Goal: Task Accomplishment & Management: Manage account settings

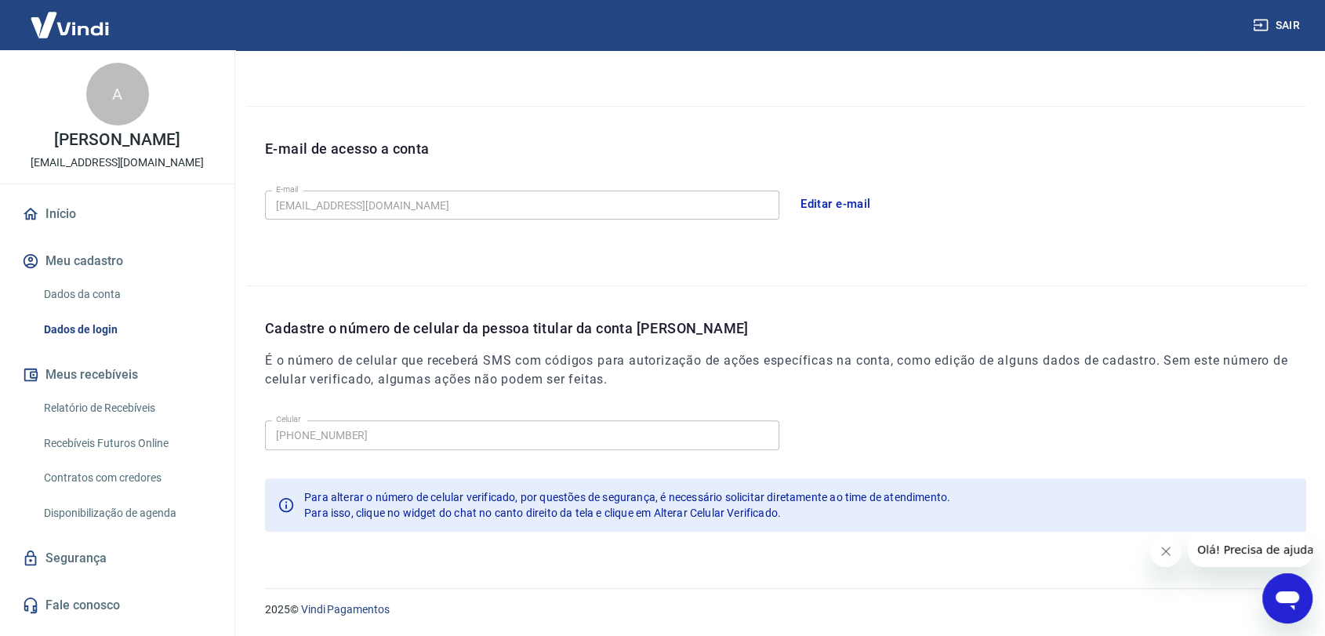
click at [1284, 24] on button "Sair" at bounding box center [1278, 25] width 56 height 29
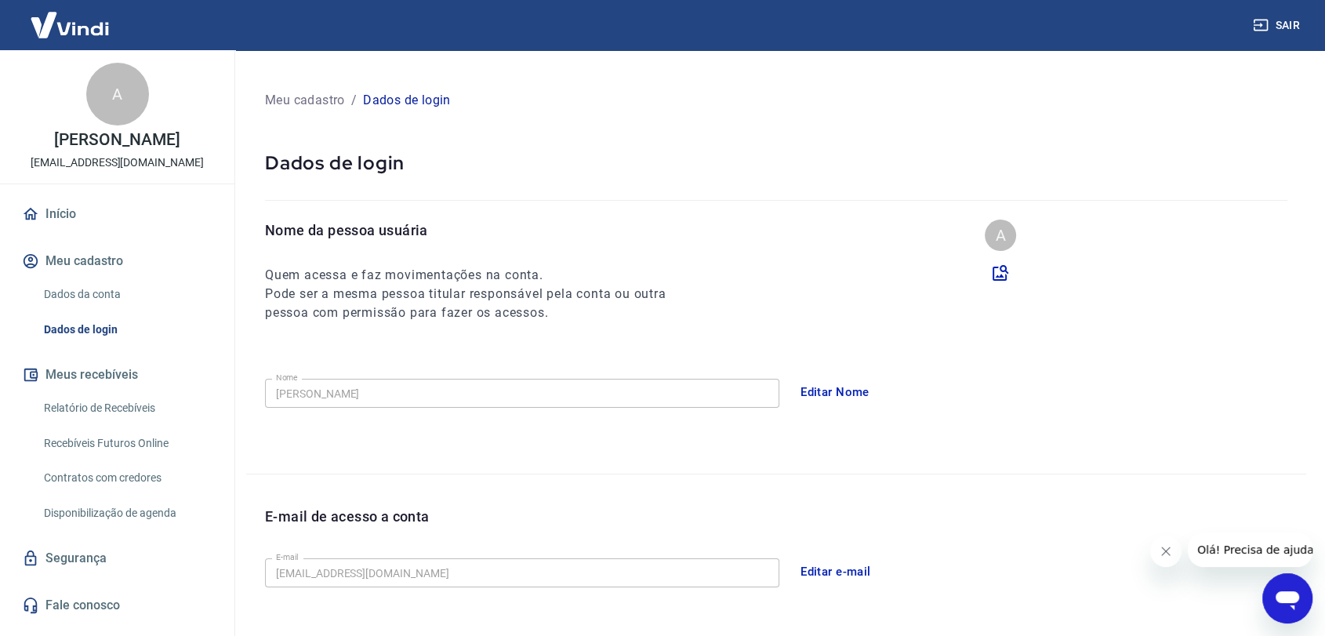
click at [125, 290] on link "Dados da conta" at bounding box center [127, 294] width 178 height 32
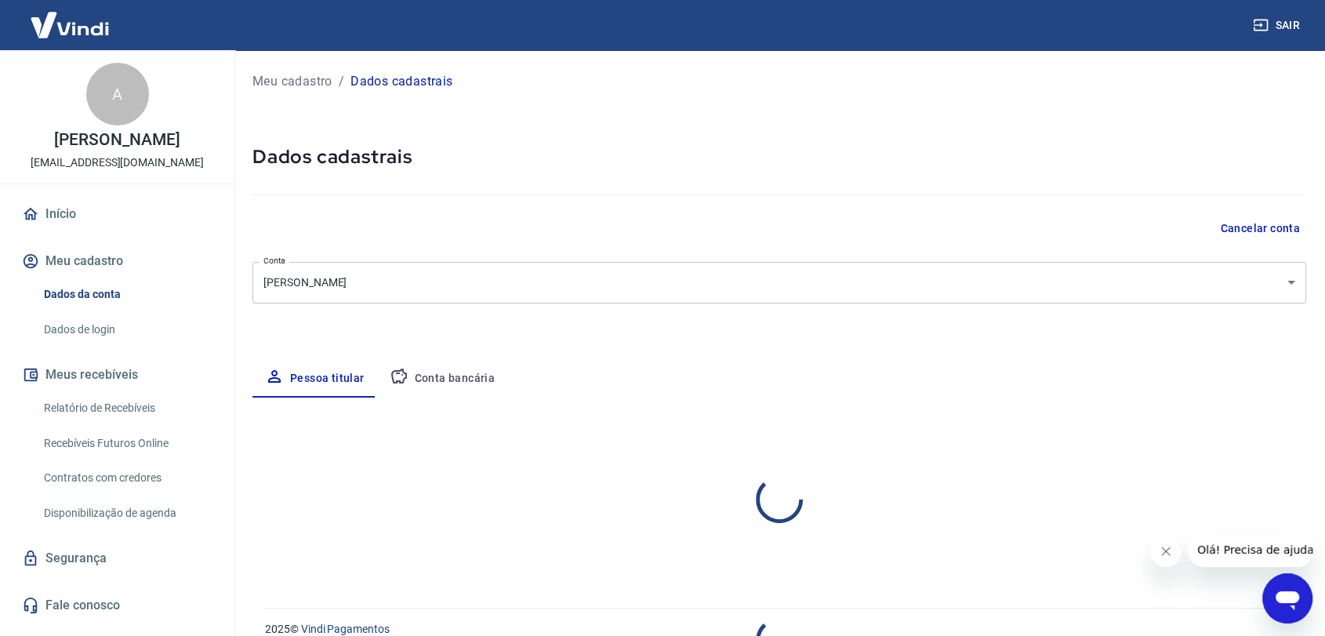
select select "MG"
select select "business"
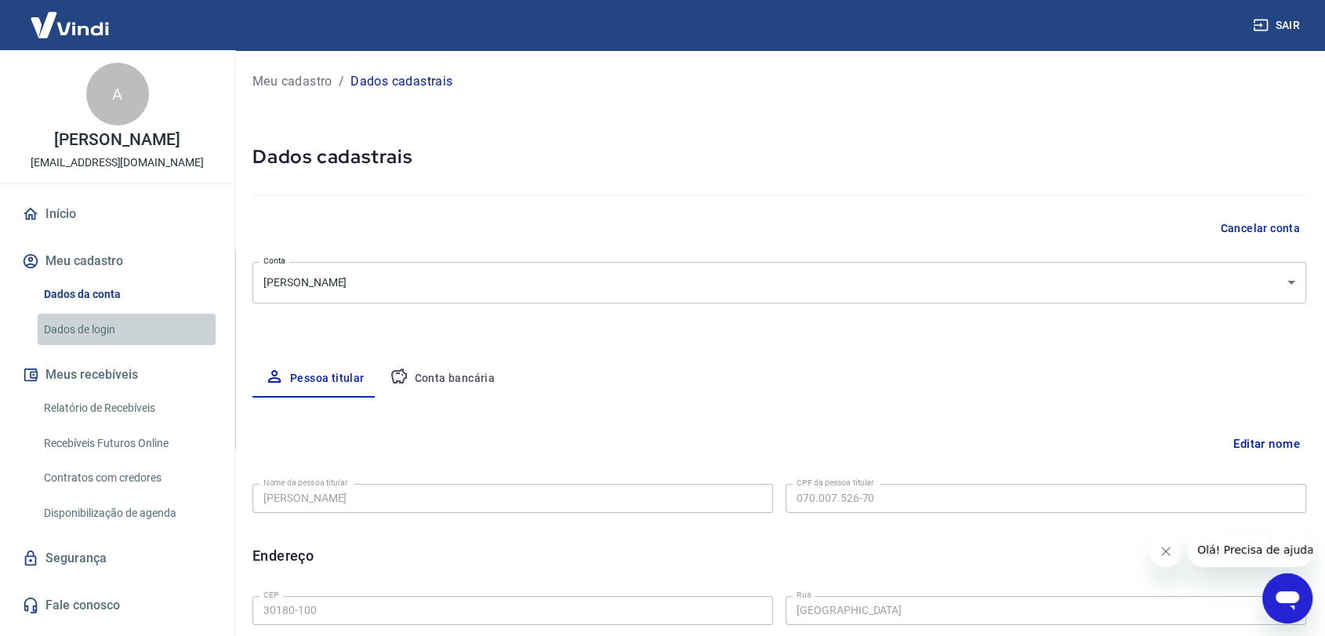
click at [81, 328] on link "Dados de login" at bounding box center [127, 330] width 178 height 32
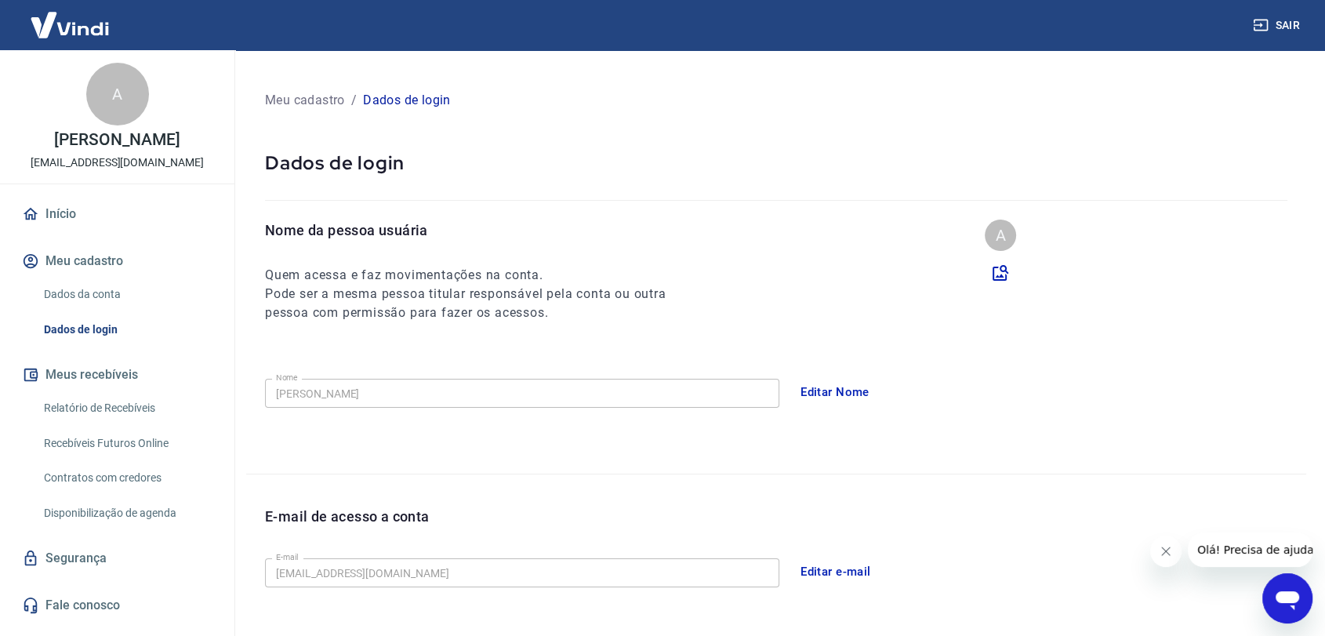
click at [82, 407] on link "Relatório de Recebíveis" at bounding box center [127, 408] width 178 height 32
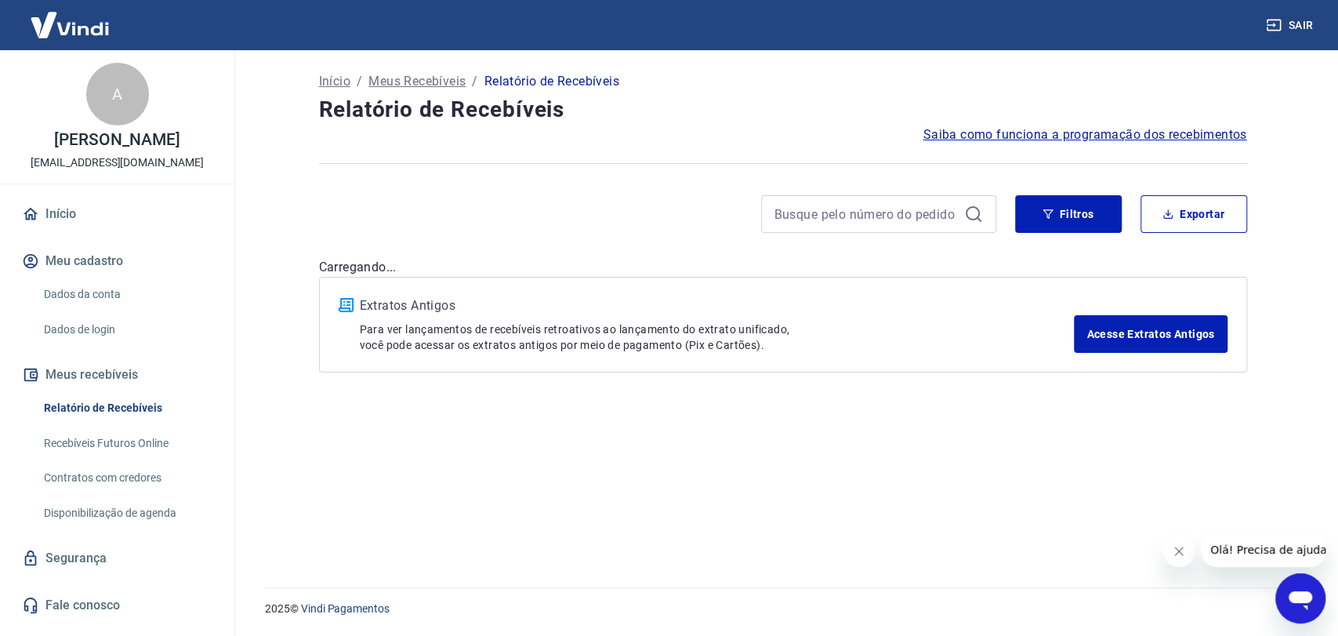
click at [116, 444] on link "Recebíveis Futuros Online" at bounding box center [127, 443] width 178 height 32
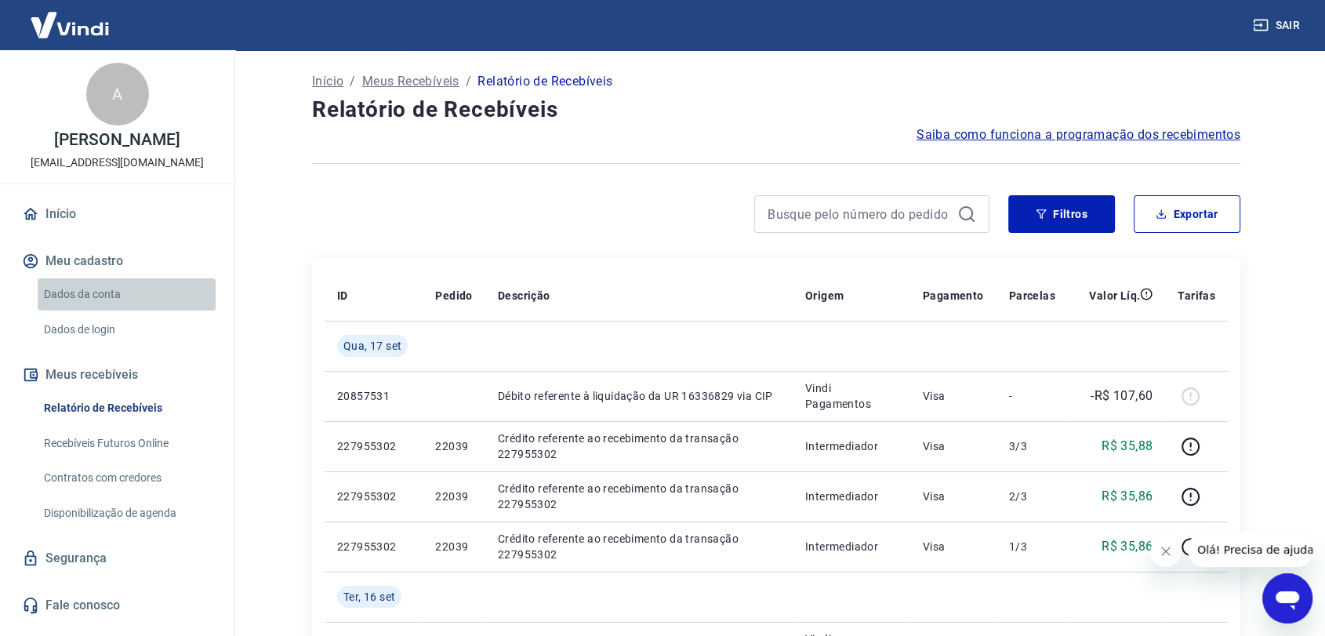
click at [111, 296] on link "Dados da conta" at bounding box center [127, 294] width 178 height 32
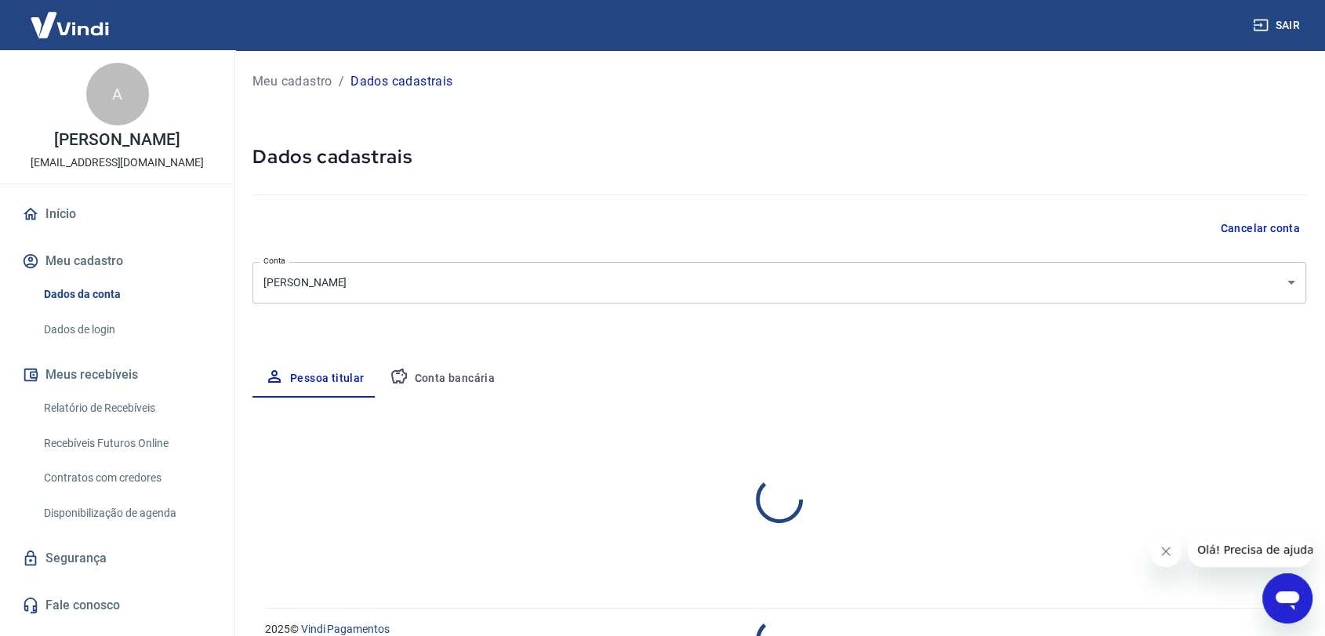
select select "MG"
select select "business"
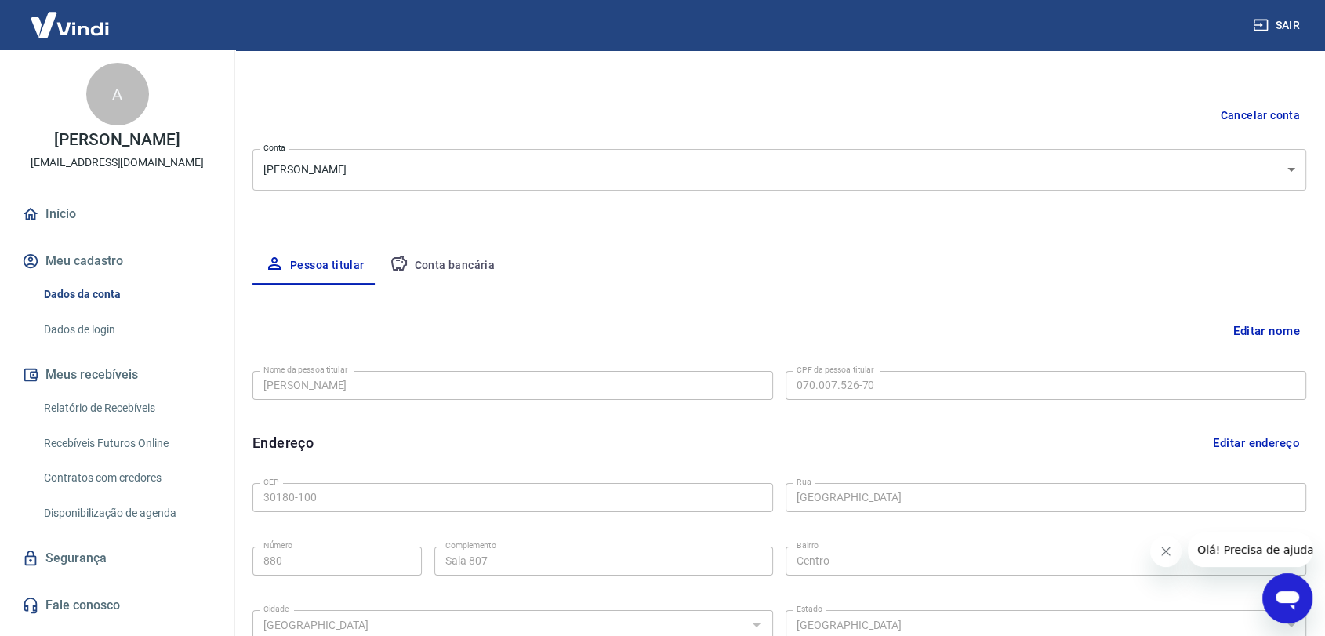
scroll to position [107, 0]
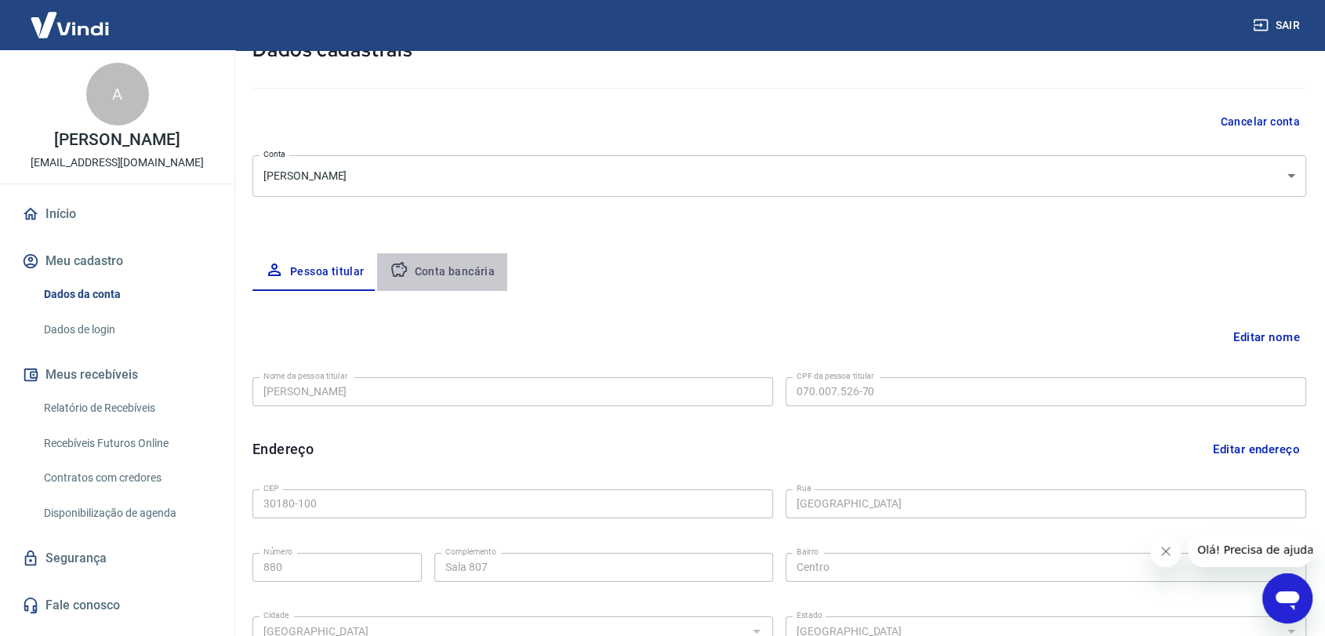
click at [474, 275] on button "Conta bancária" at bounding box center [442, 272] width 131 height 38
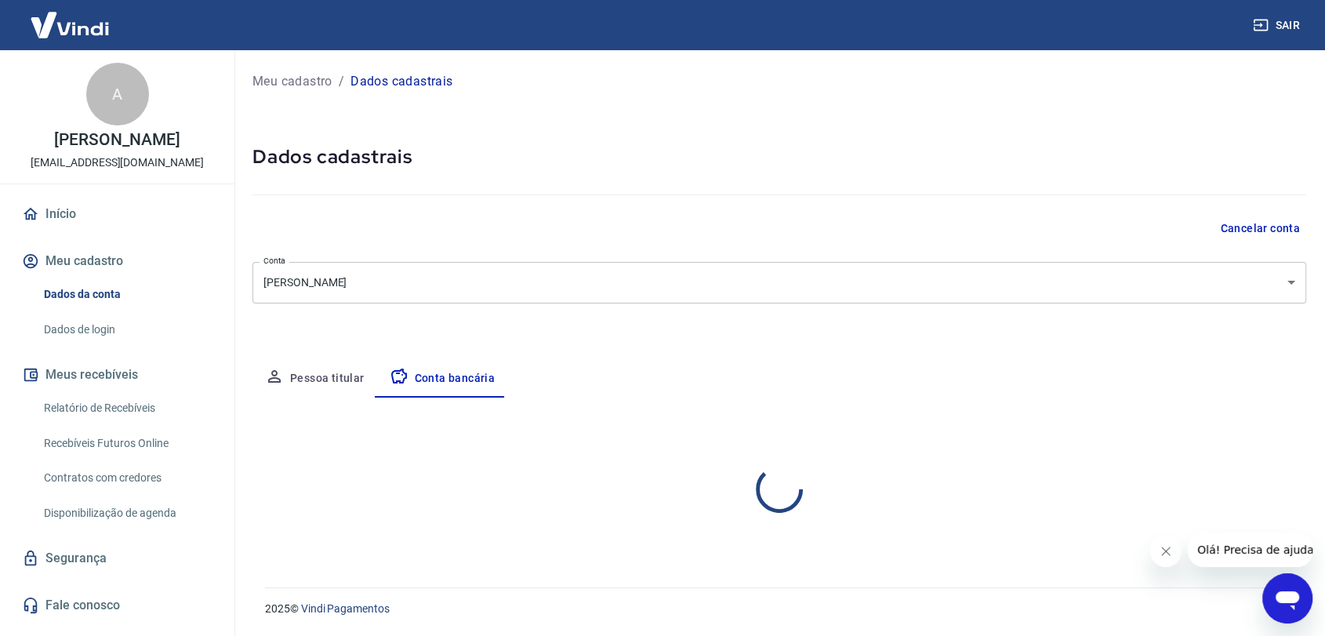
scroll to position [0, 0]
select select "1"
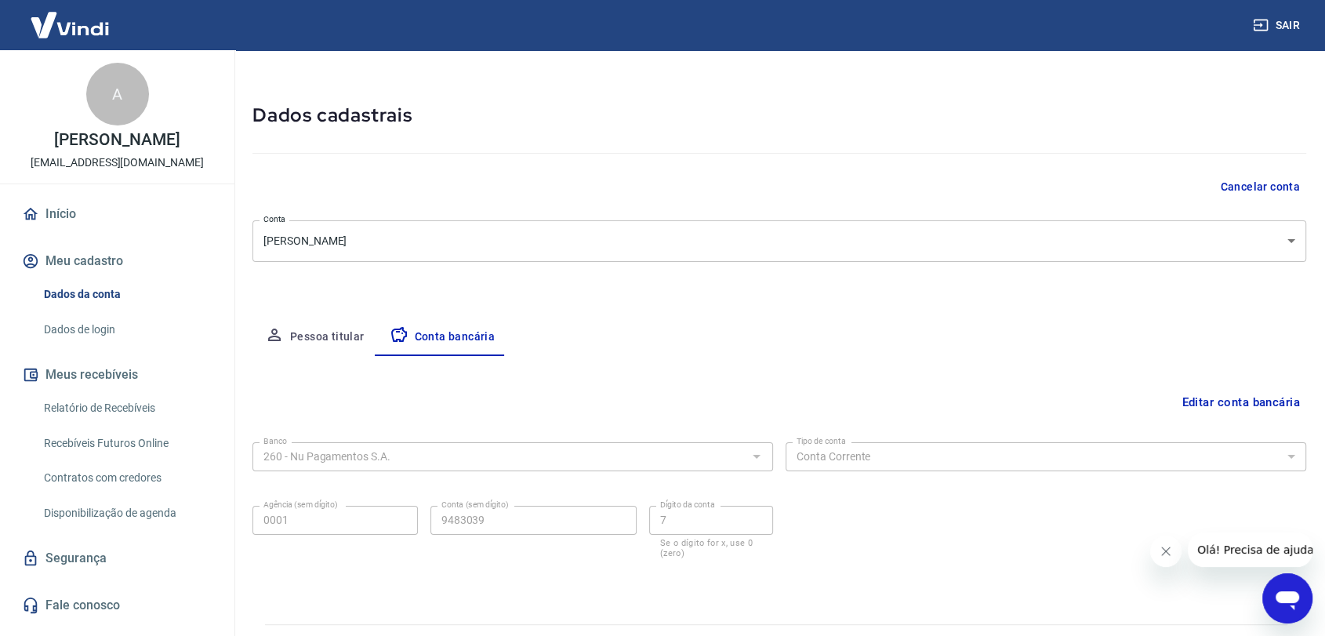
scroll to position [78, 0]
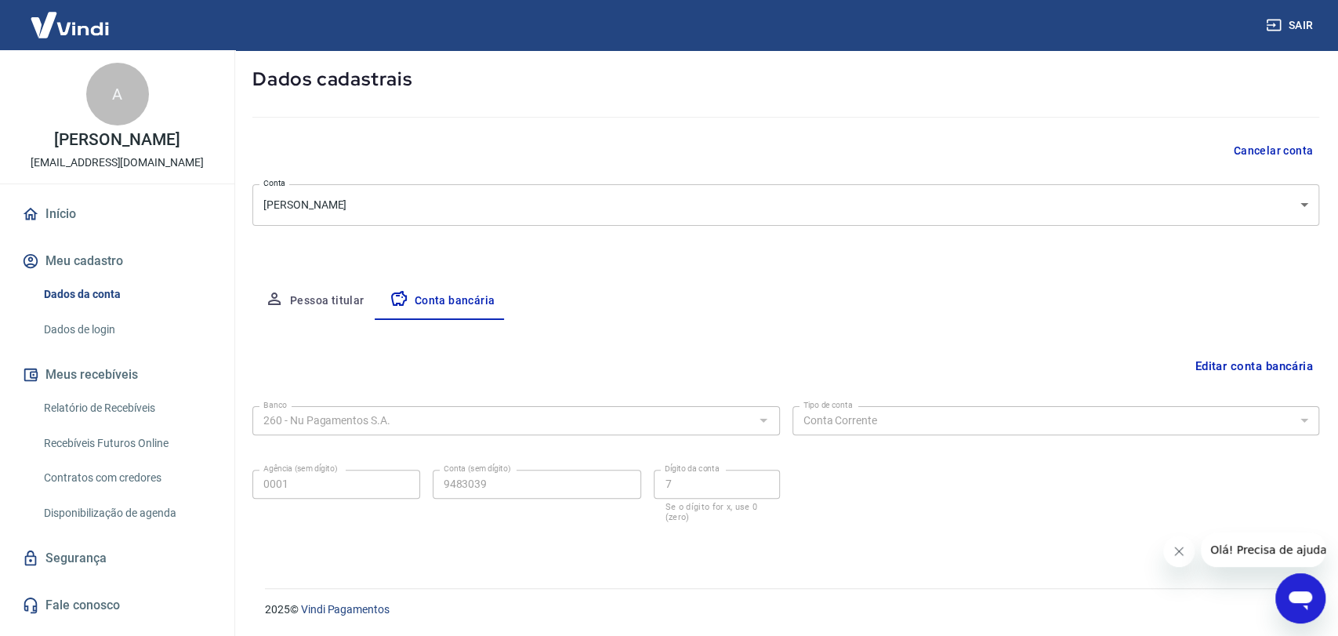
click at [445, 201] on body "Sair A ANA PAULA ARAUJO apsa.araujo@hotmail.com Início Meu cadastro Dados da co…" at bounding box center [669, 240] width 1338 height 636
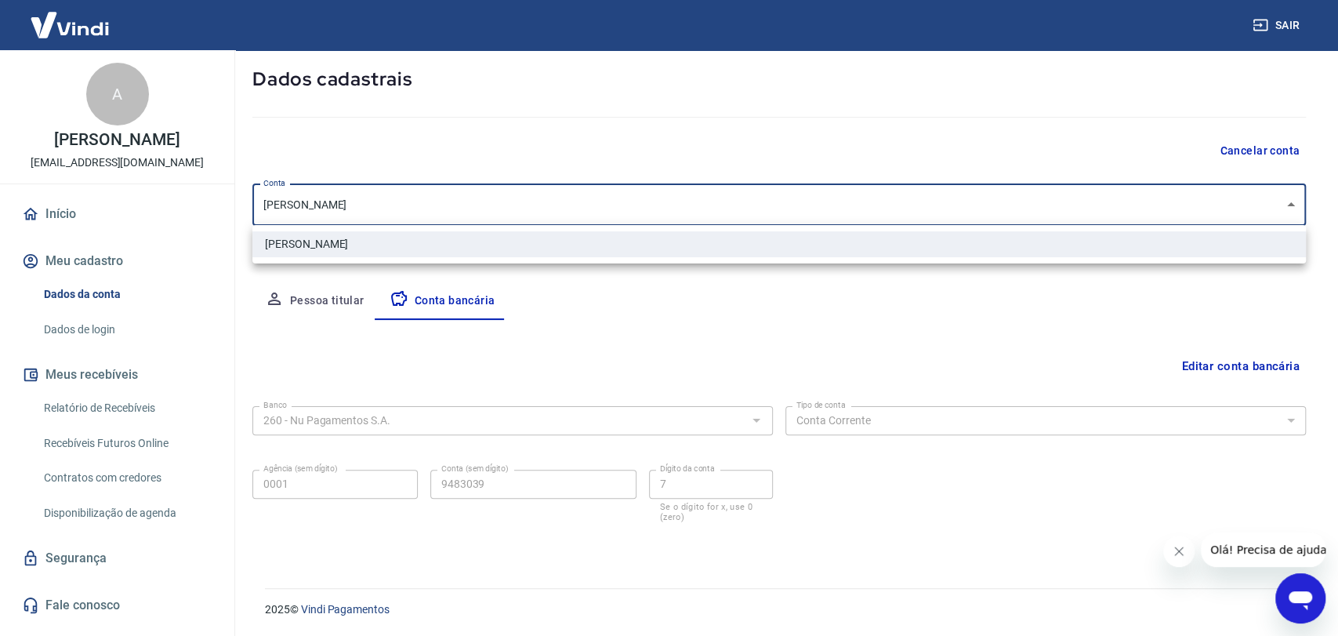
click at [445, 201] on div at bounding box center [669, 318] width 1338 height 636
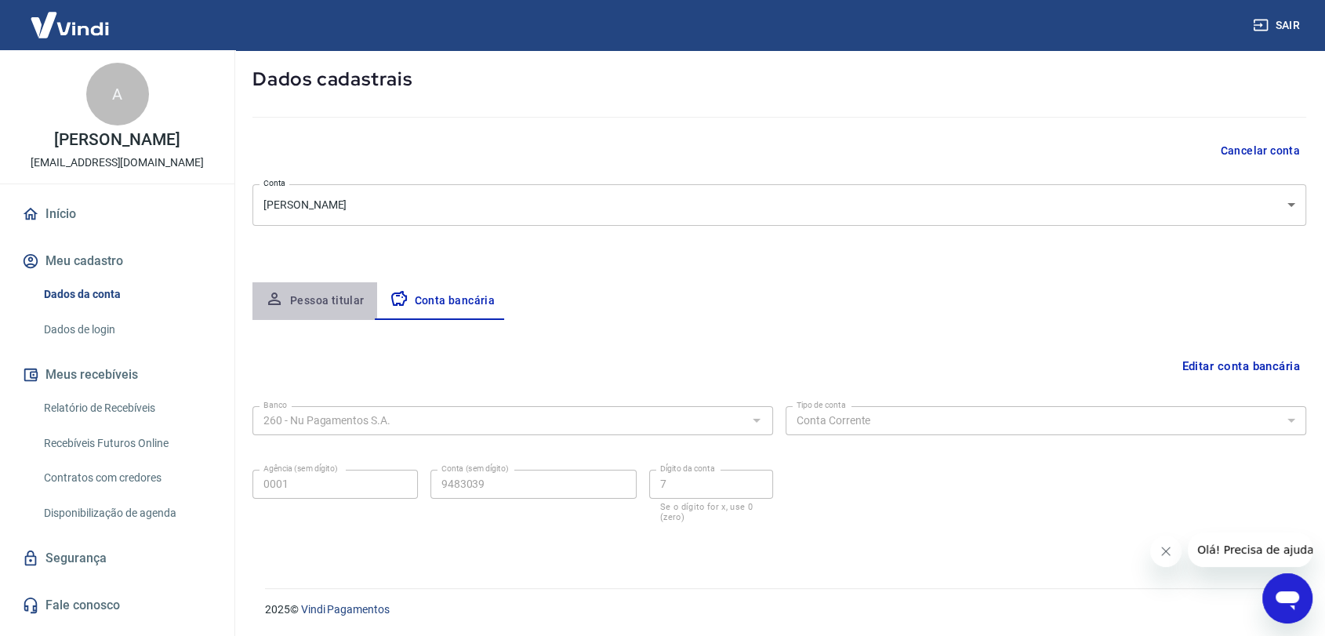
click at [339, 303] on button "Pessoa titular" at bounding box center [314, 301] width 125 height 38
select select "business"
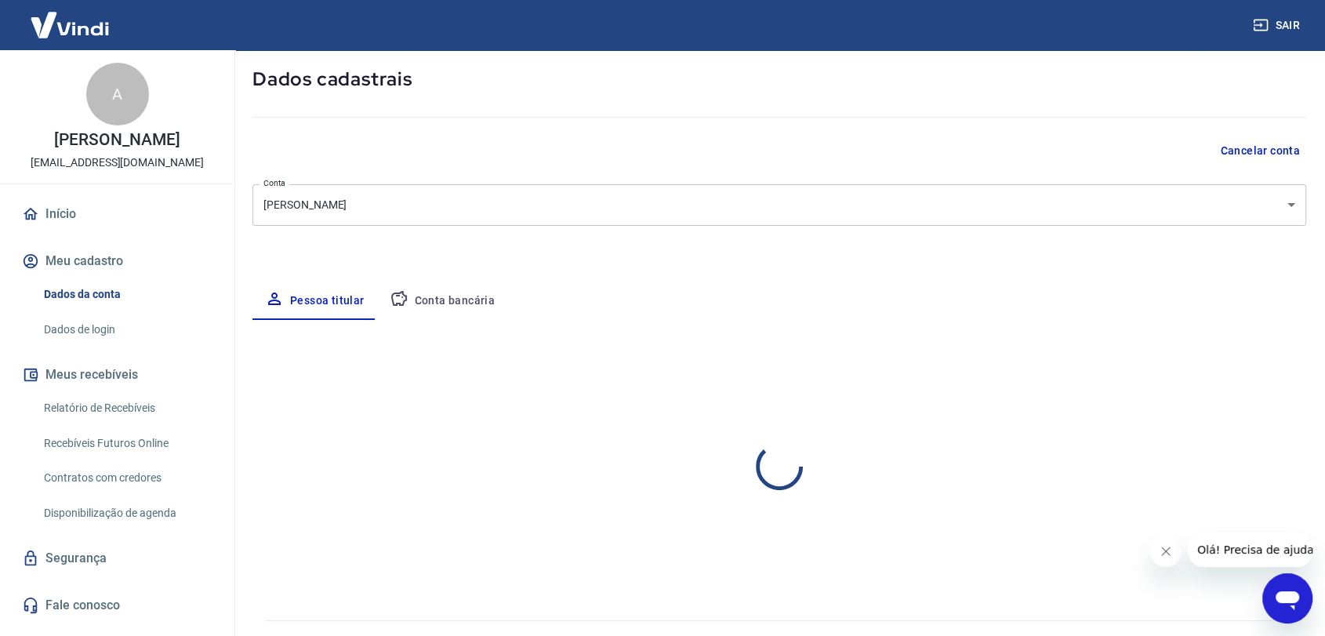
type input "(11) 95457-2368"
select select "MG"
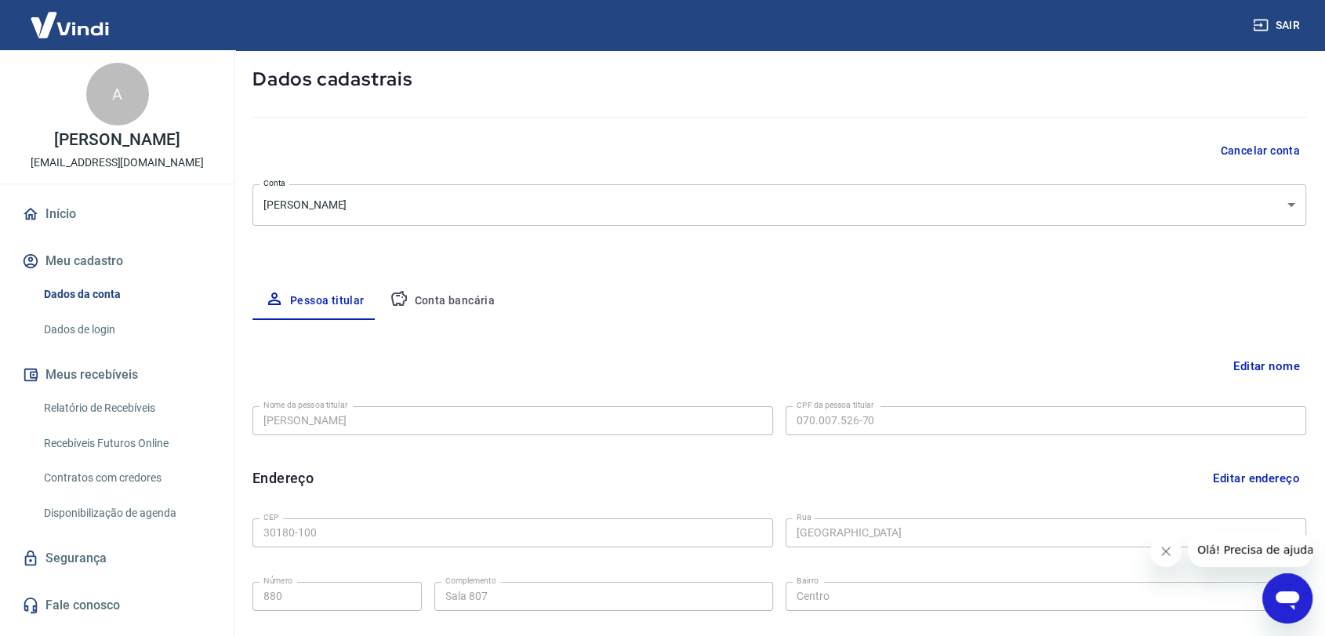
click at [444, 293] on button "Conta bancária" at bounding box center [442, 301] width 131 height 38
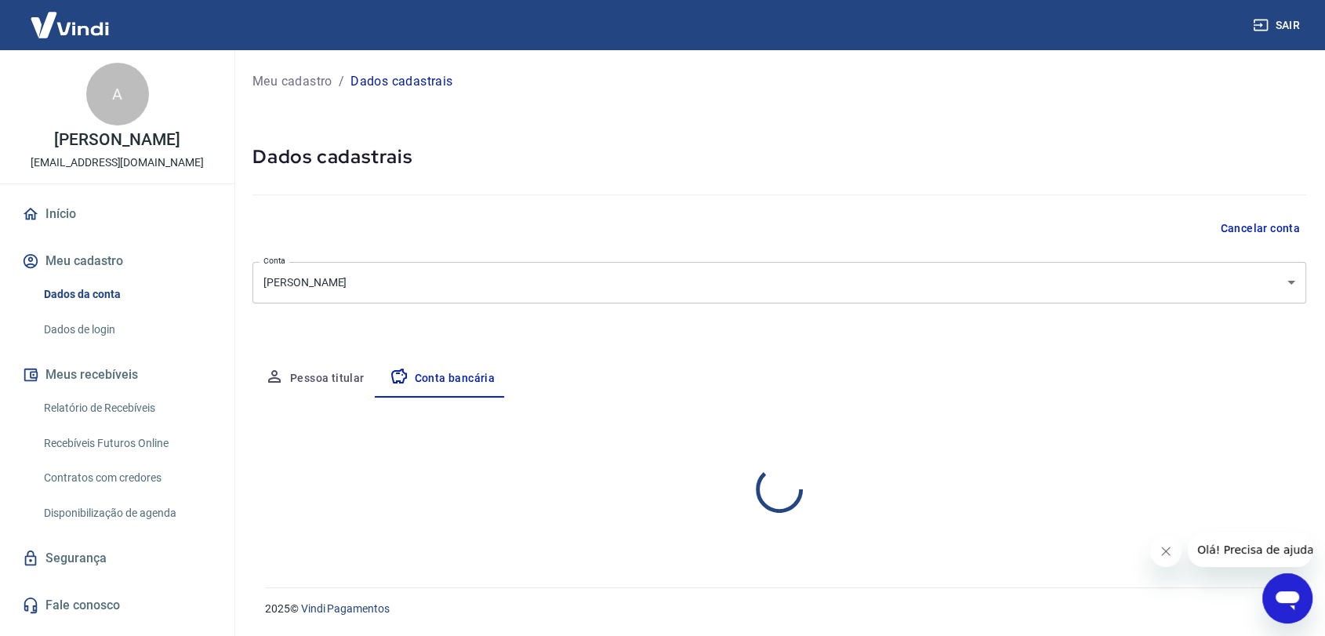
scroll to position [0, 0]
select select "1"
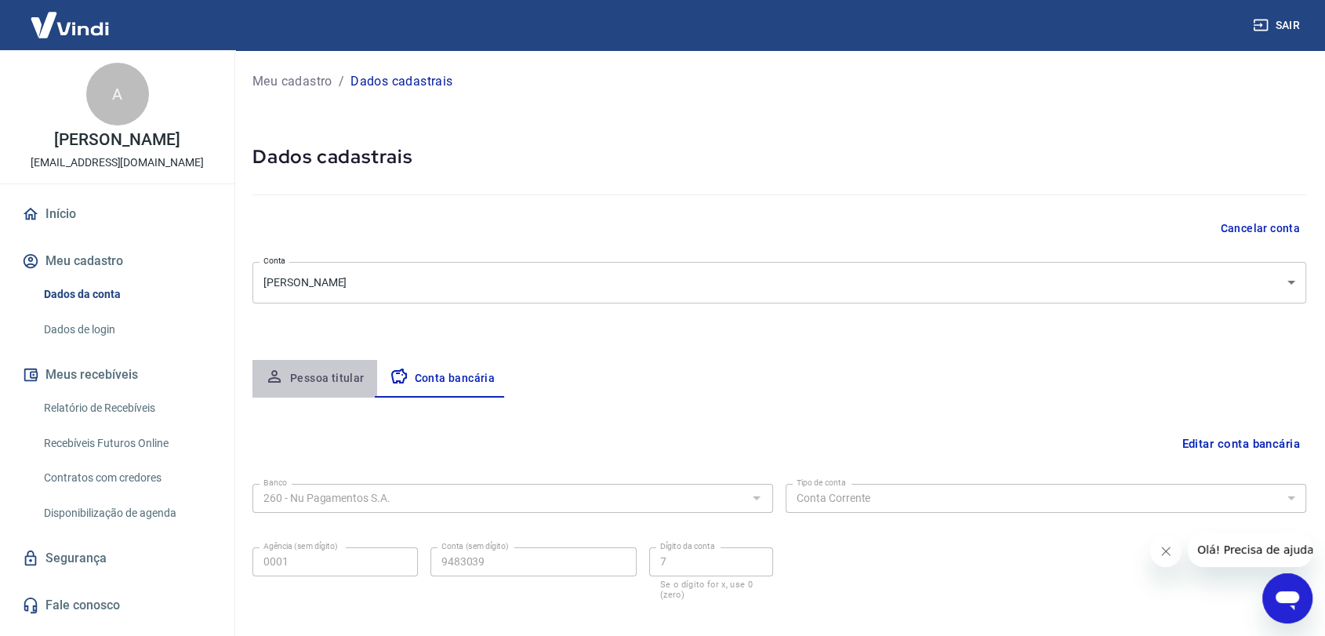
click at [314, 381] on button "Pessoa titular" at bounding box center [314, 379] width 125 height 38
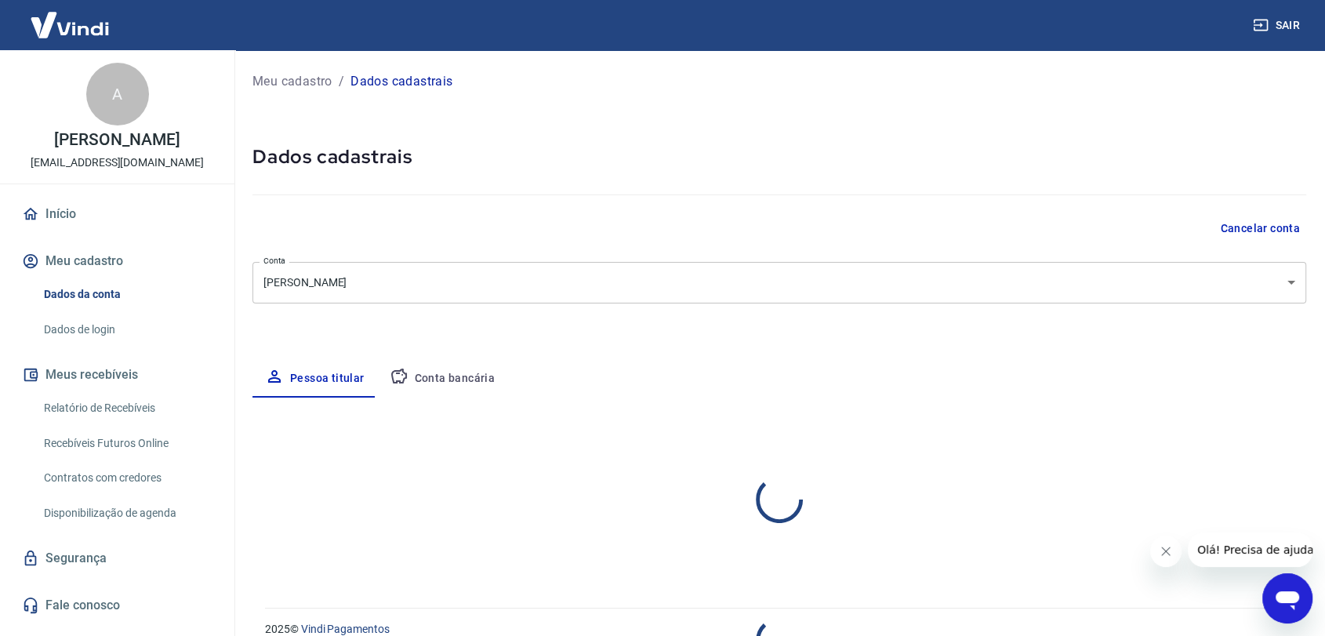
select select "MG"
select select "business"
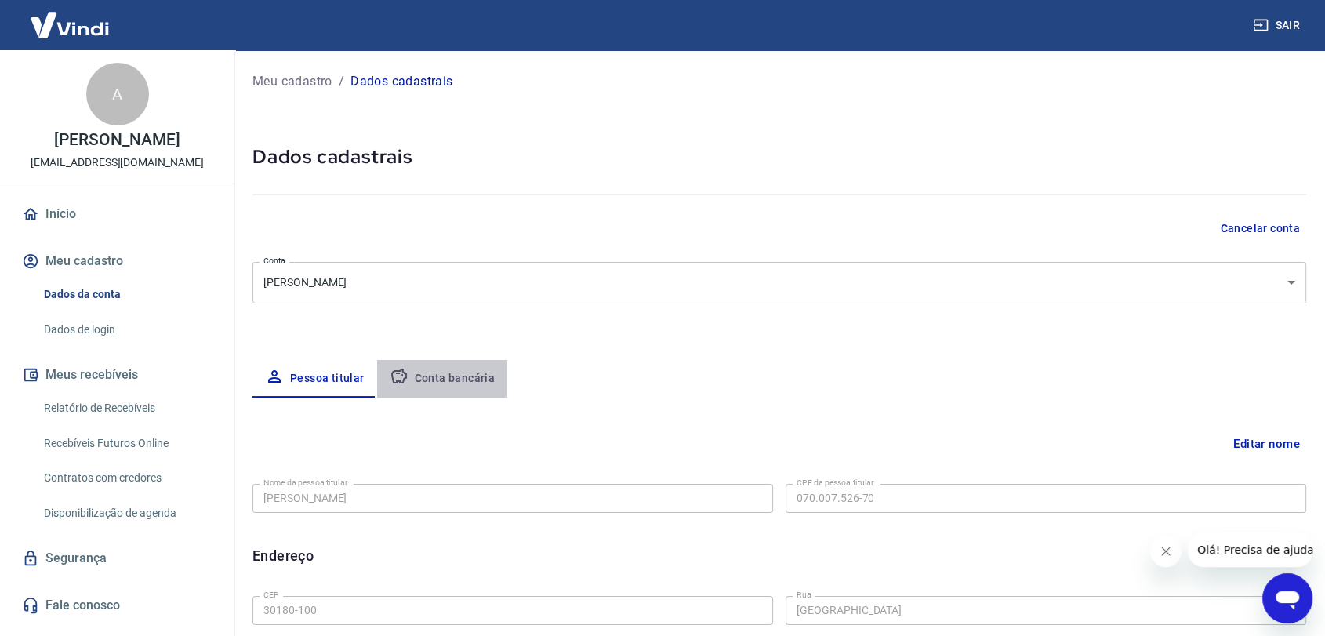
click at [474, 379] on button "Conta bancária" at bounding box center [442, 379] width 131 height 38
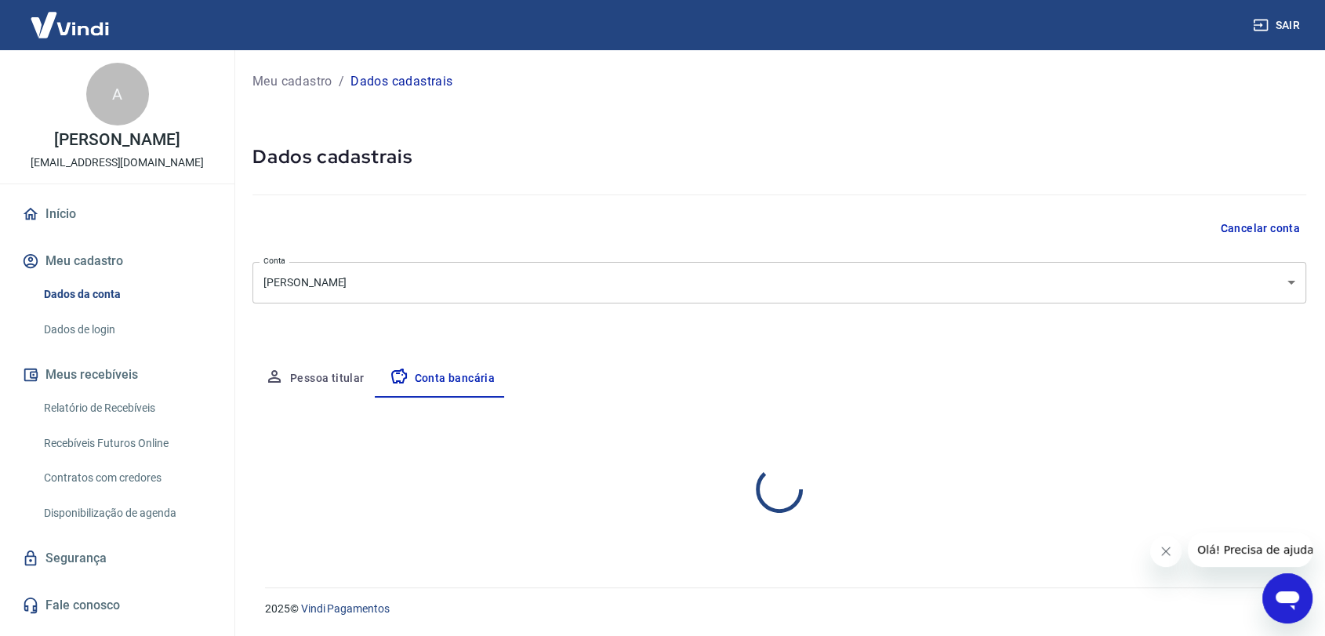
select select "1"
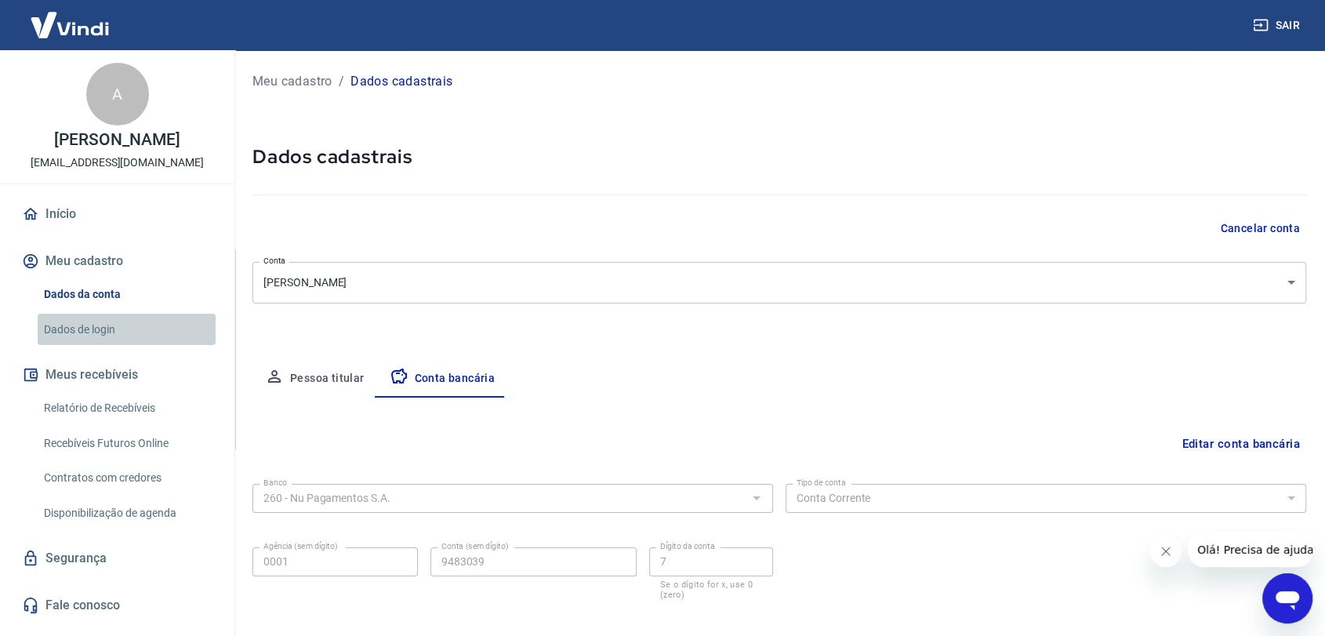
click at [169, 319] on link "Dados de login" at bounding box center [127, 330] width 178 height 32
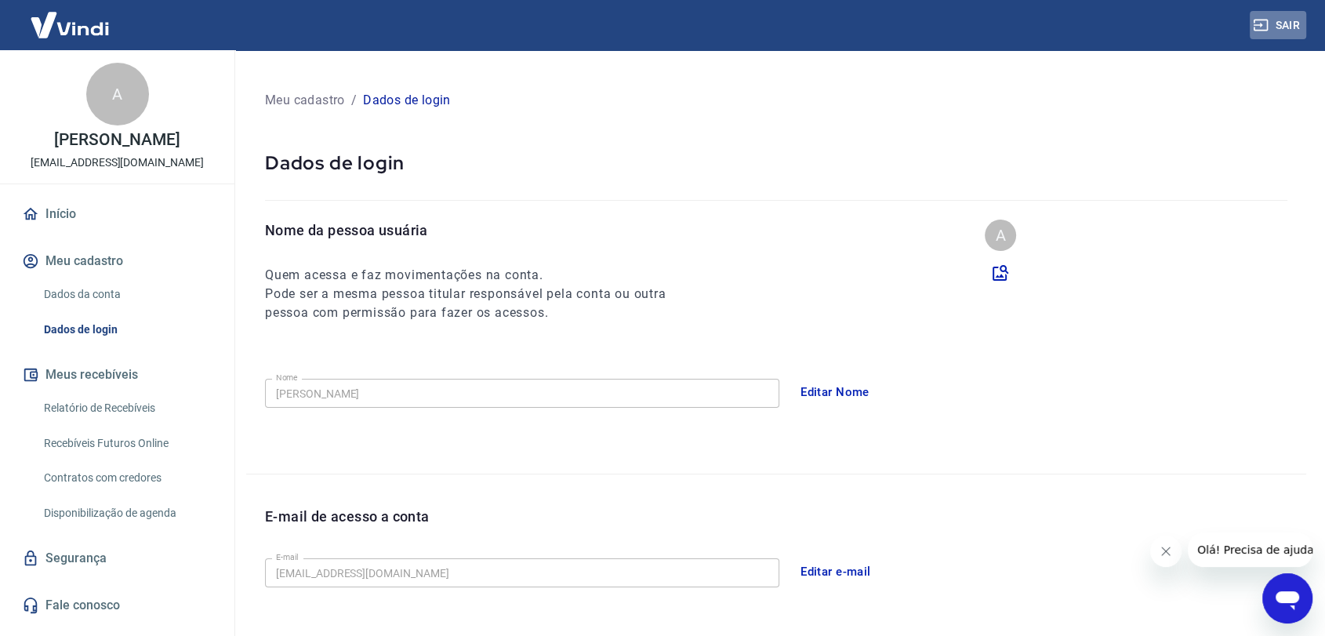
click at [1281, 18] on button "Sair" at bounding box center [1278, 25] width 56 height 29
click at [138, 304] on link "Dados da conta" at bounding box center [127, 294] width 178 height 32
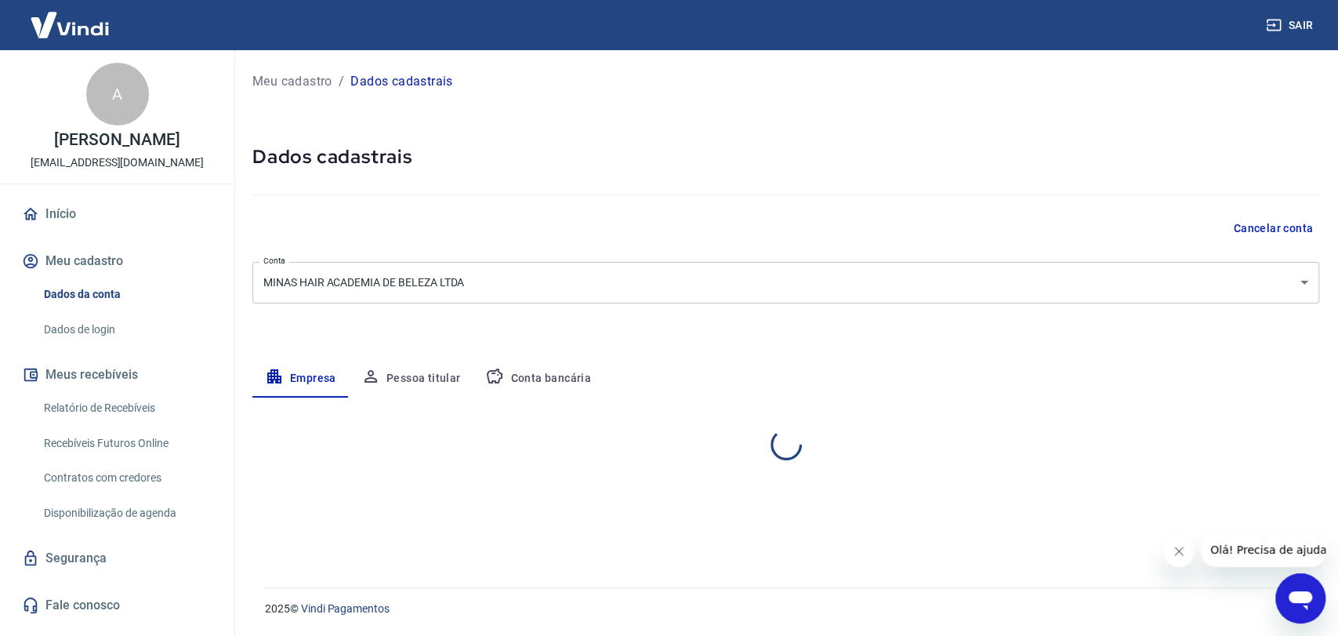
select select "MG"
select select "business"
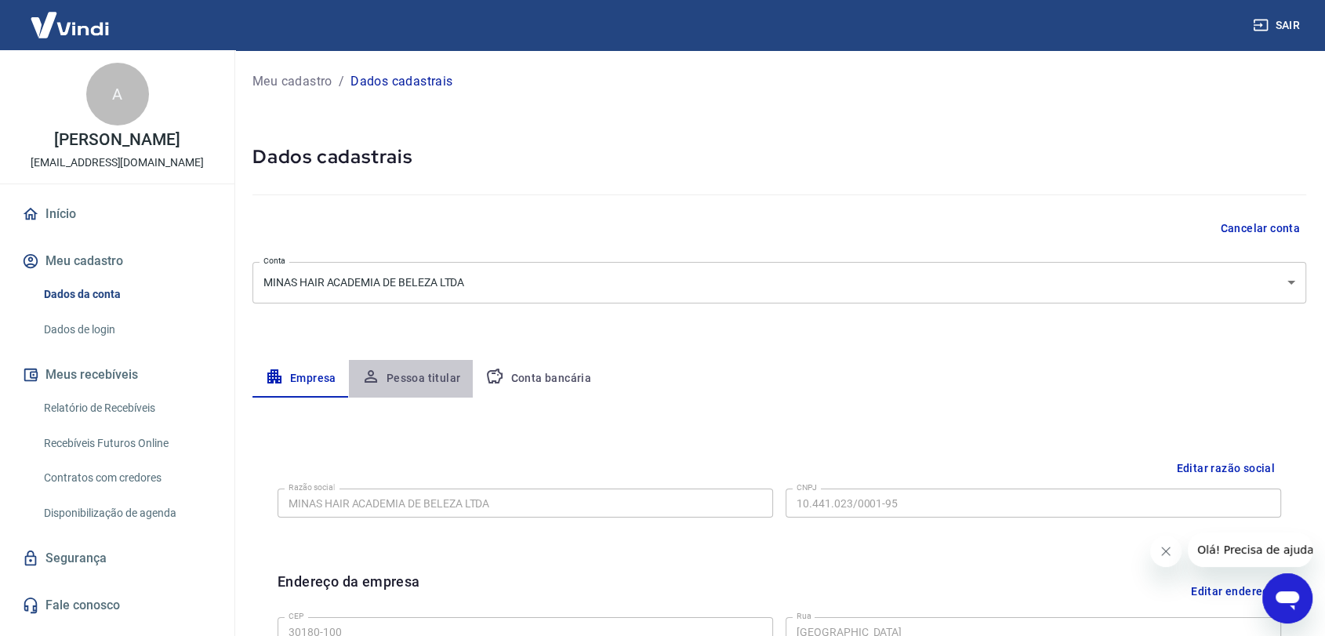
click at [437, 371] on button "Pessoa titular" at bounding box center [411, 379] width 125 height 38
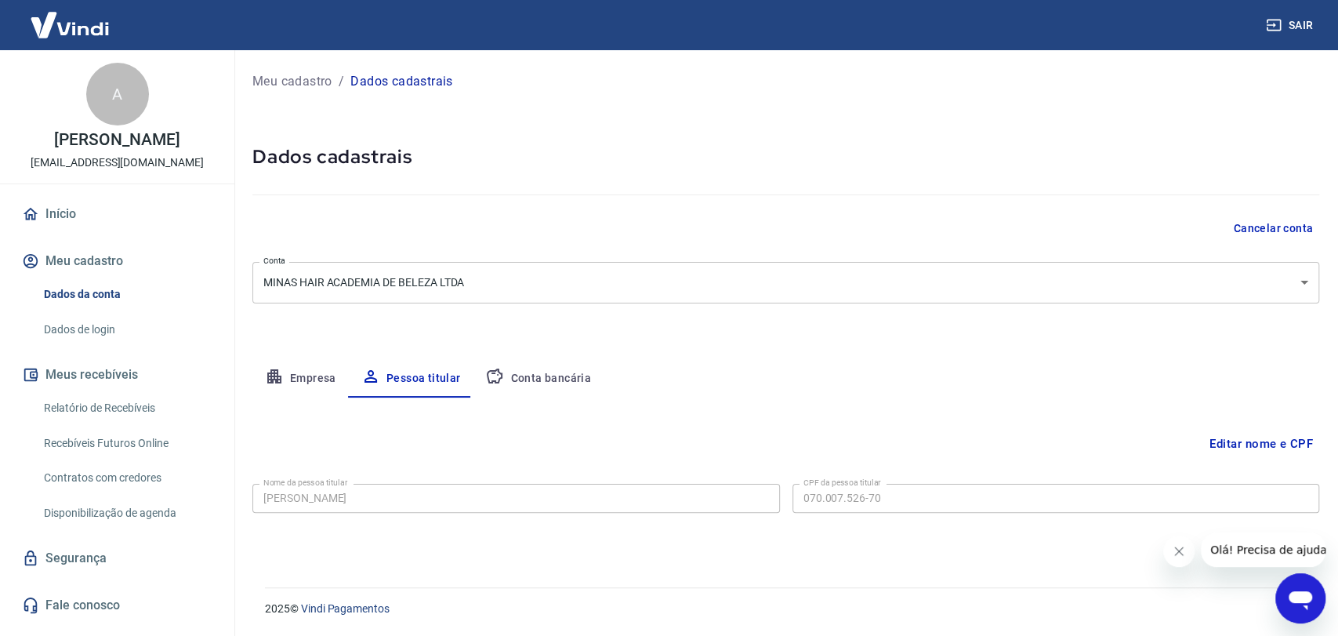
click at [537, 372] on button "Conta bancária" at bounding box center [538, 379] width 131 height 38
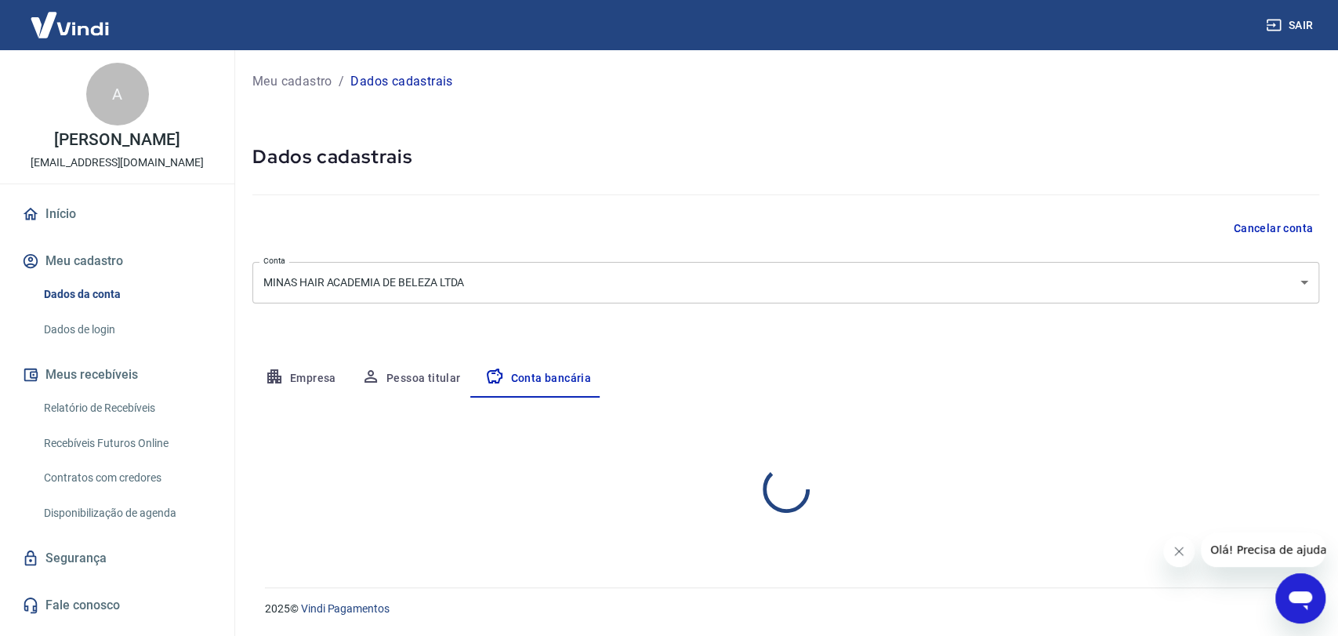
select select "1"
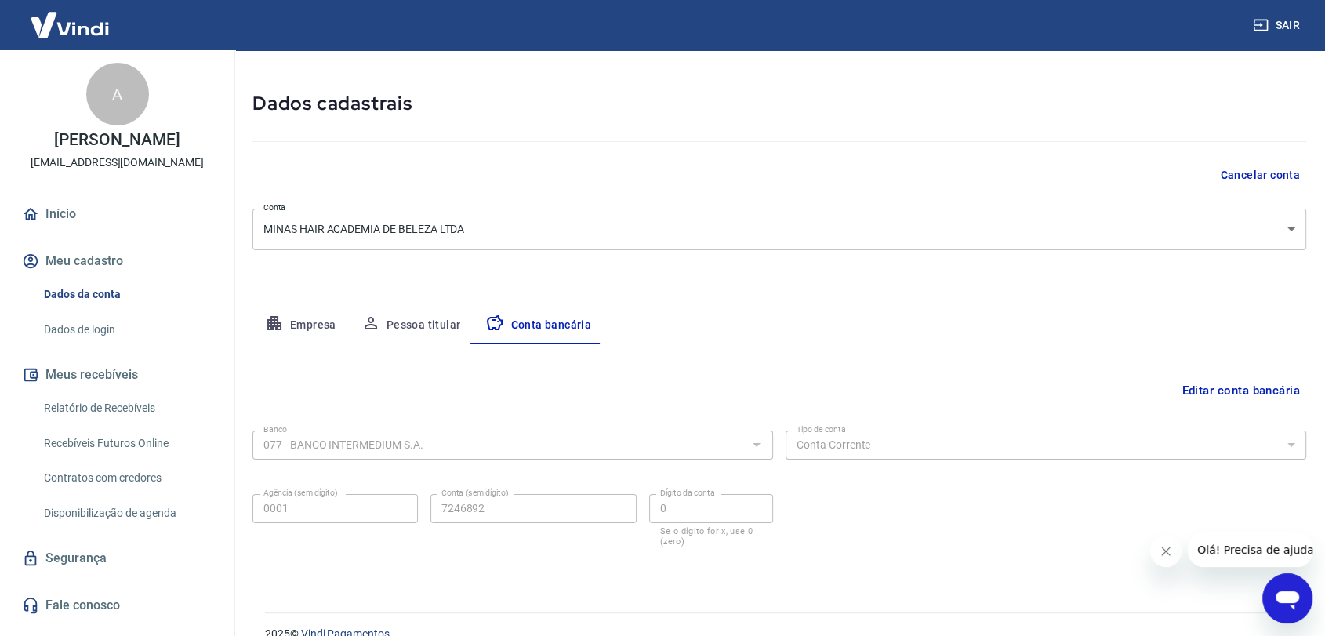
scroll to position [78, 0]
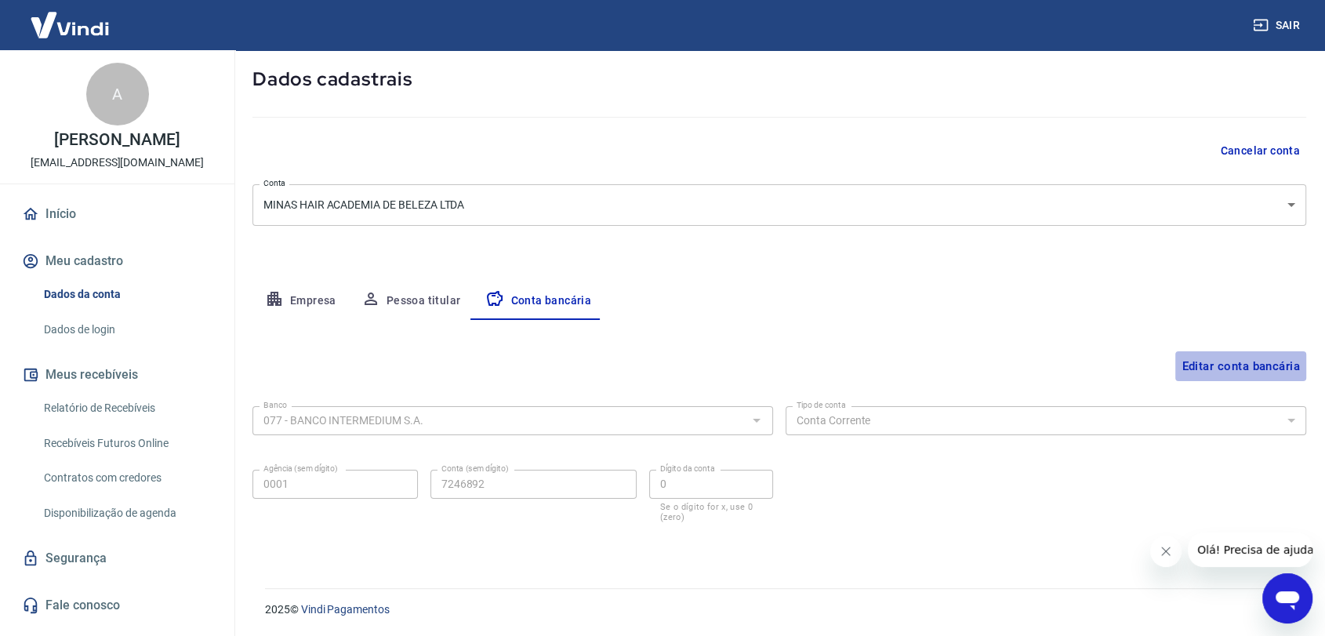
click at [1221, 364] on button "Editar conta bancária" at bounding box center [1240, 366] width 131 height 30
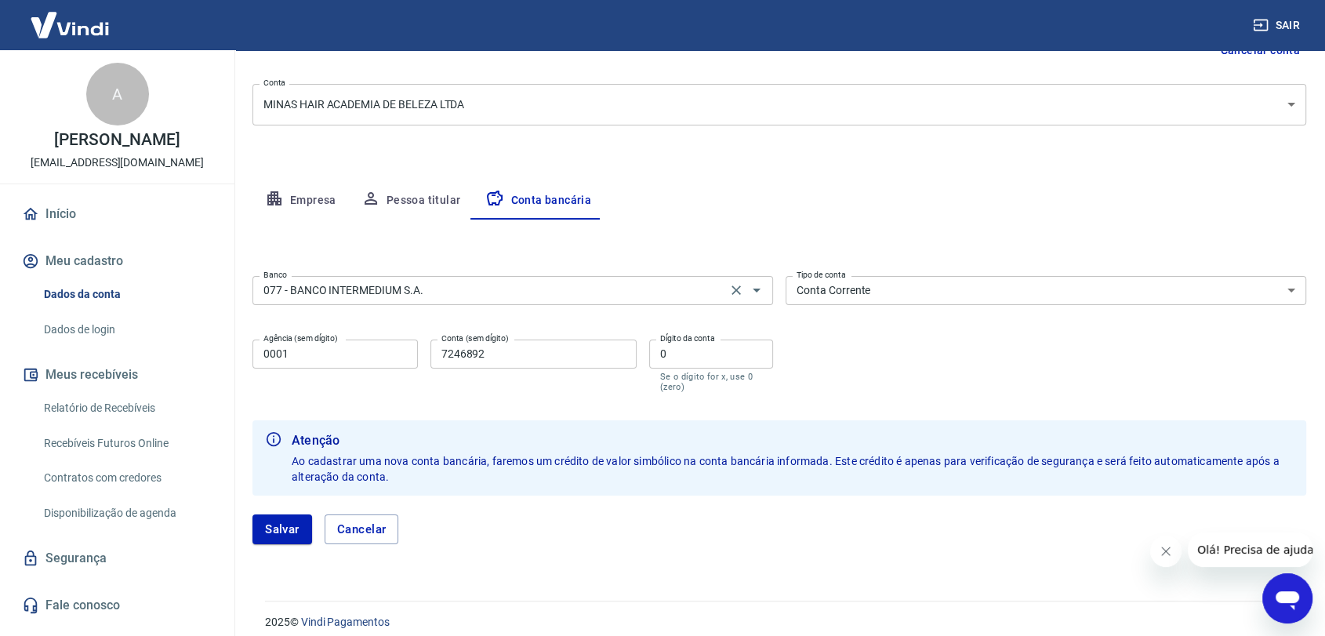
scroll to position [190, 0]
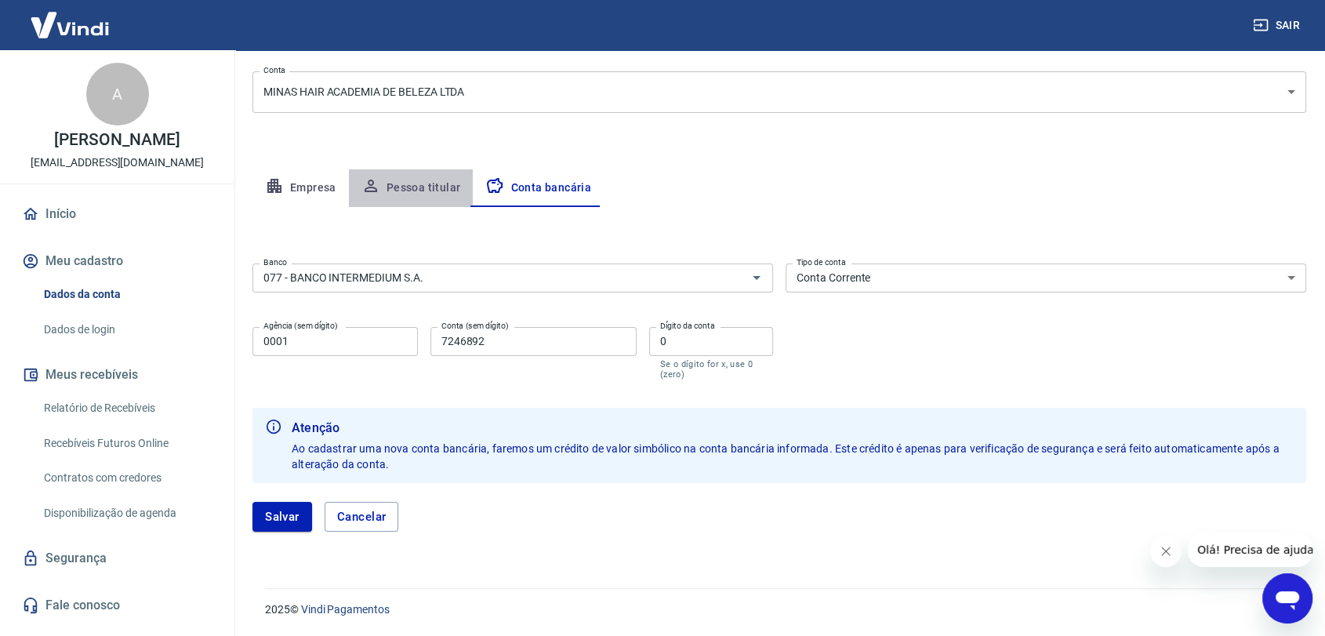
click at [433, 183] on button "Pessoa titular" at bounding box center [411, 188] width 125 height 38
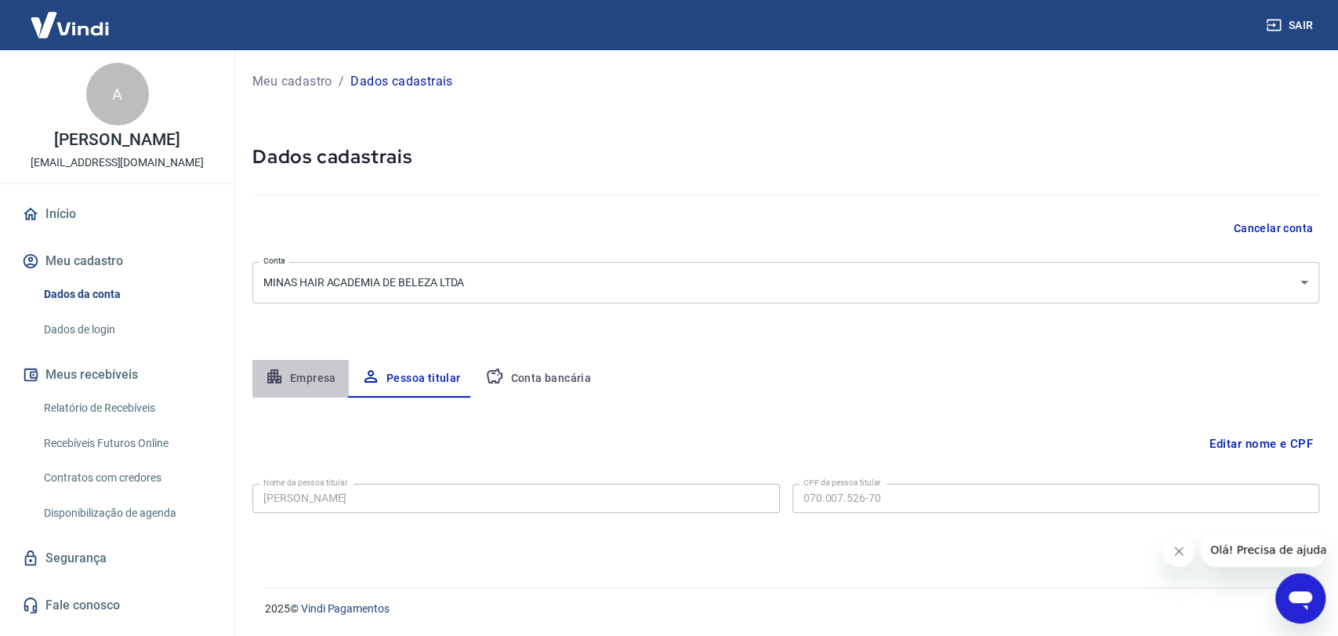
click at [298, 375] on button "Empresa" at bounding box center [300, 379] width 96 height 38
select select "MG"
select select "business"
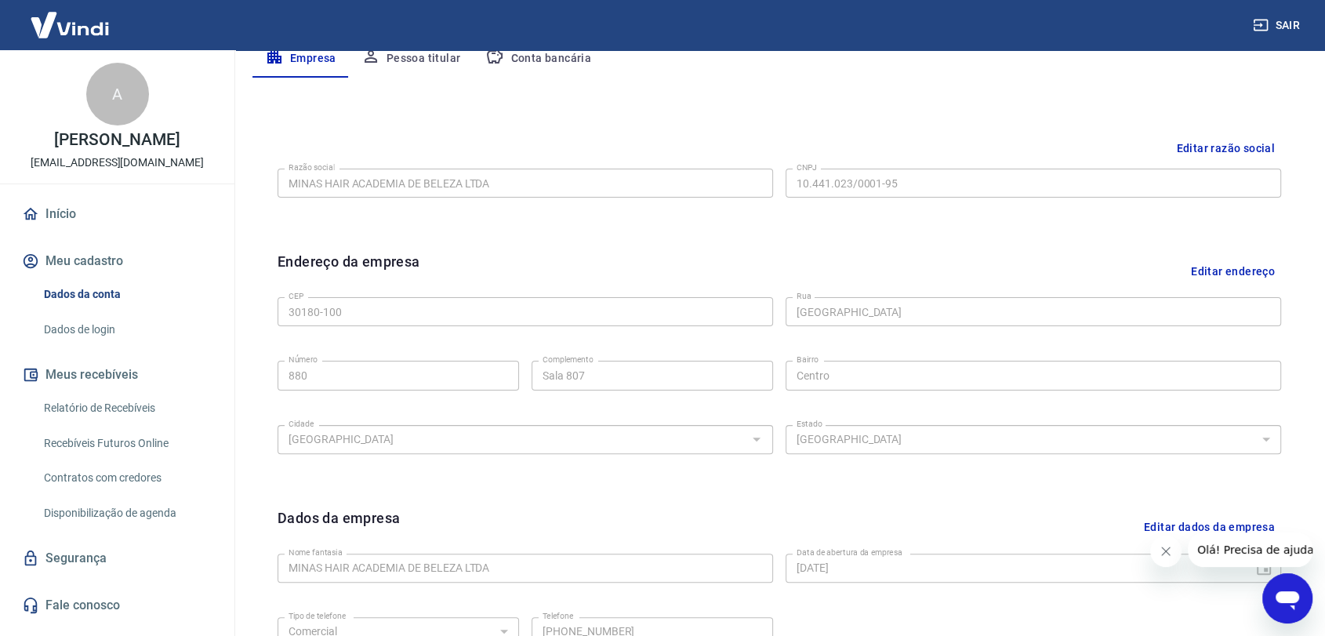
scroll to position [59, 0]
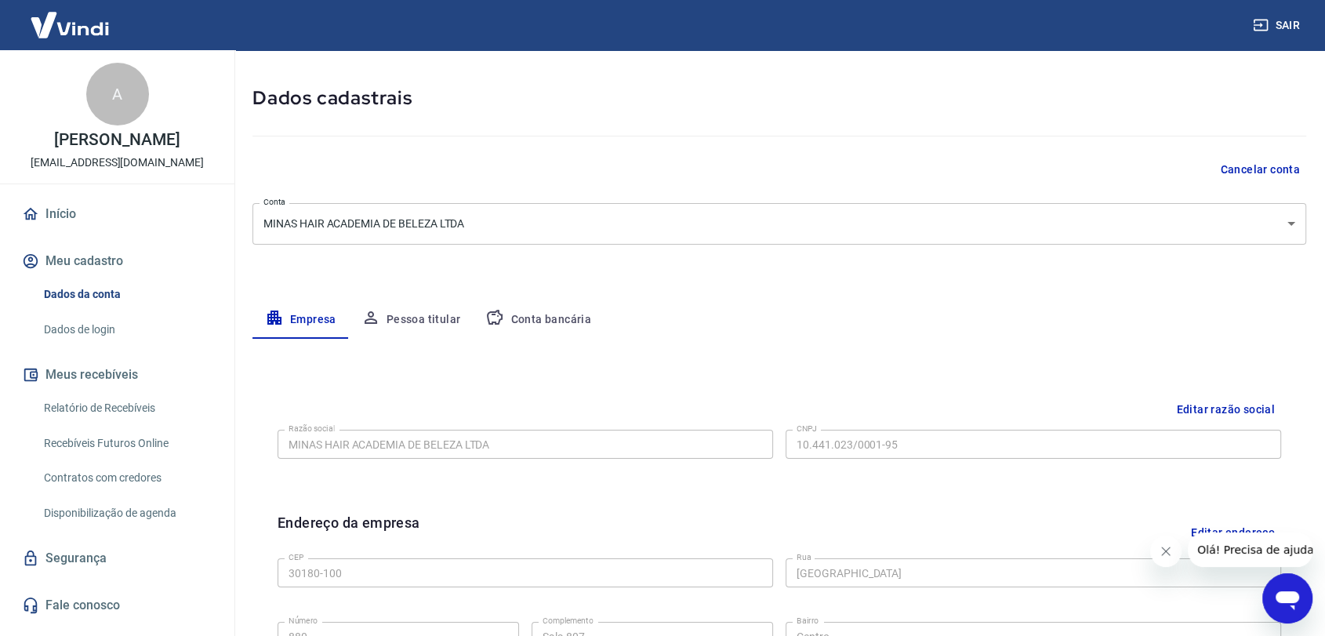
click at [107, 346] on link "Dados de login" at bounding box center [127, 330] width 178 height 32
